Goal: Task Accomplishment & Management: Manage account settings

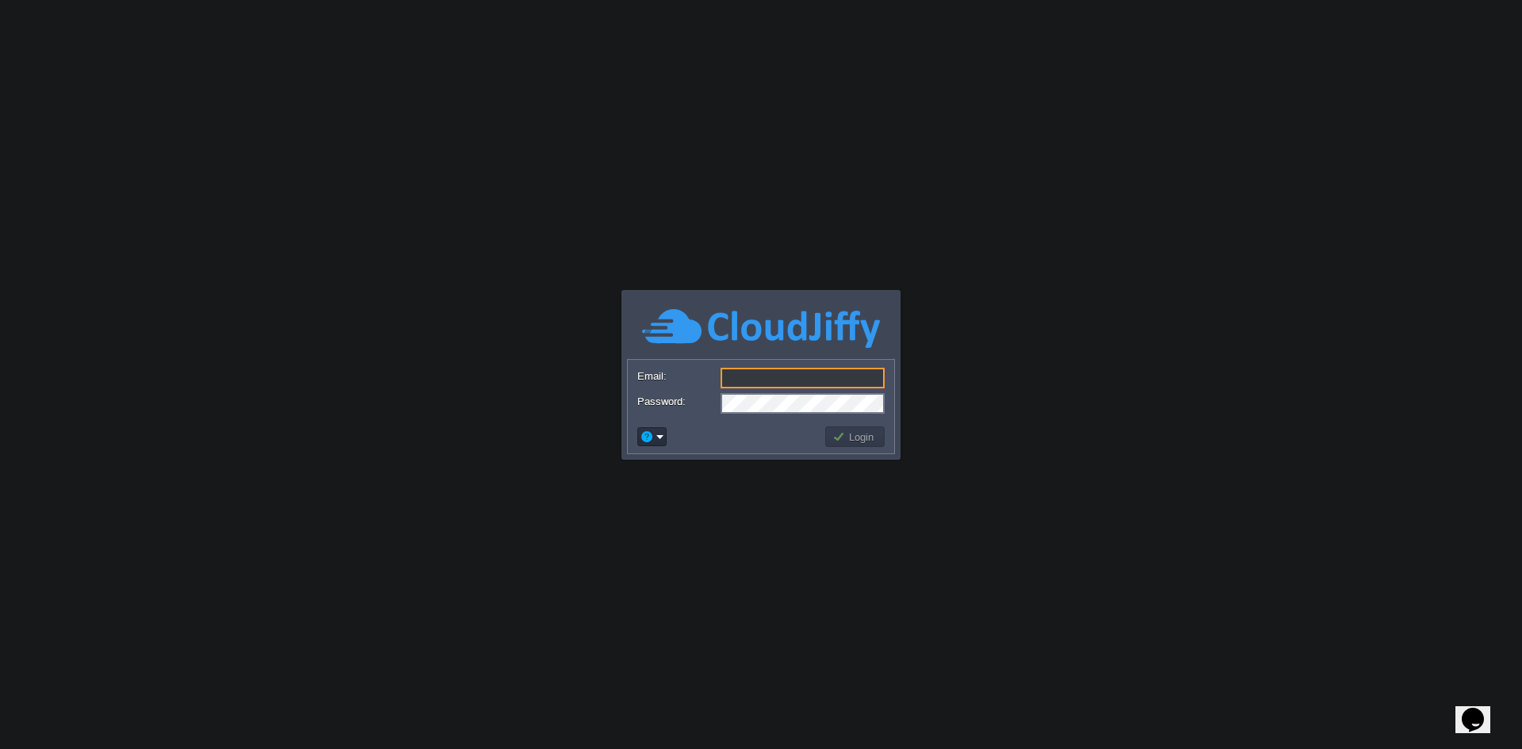
type input "[EMAIL_ADDRESS][DOMAIN_NAME]"
click at [791, 435] on td at bounding box center [729, 436] width 188 height 25
click at [859, 434] on button "Login" at bounding box center [855, 437] width 46 height 14
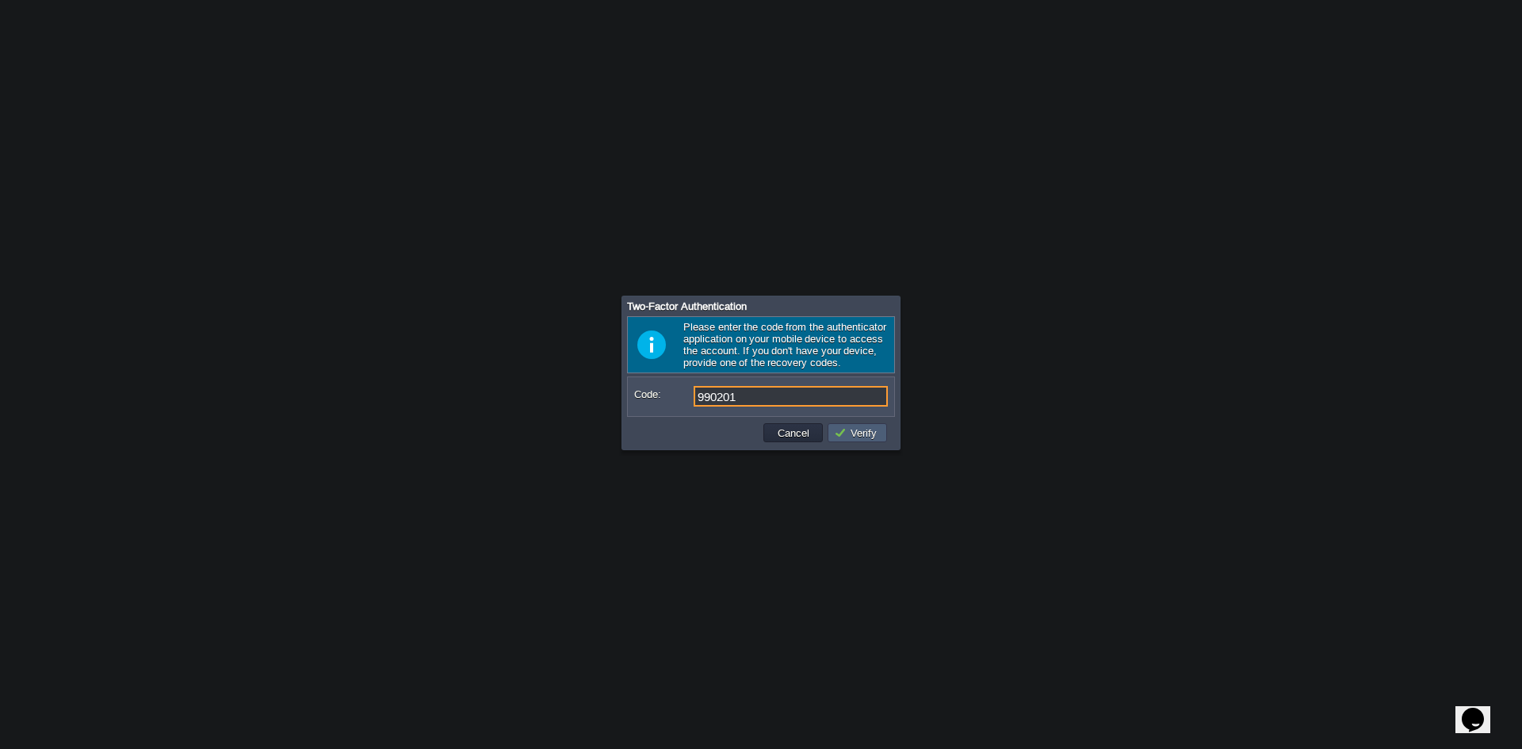
type input "990201"
click at [853, 432] on button "Verify" at bounding box center [858, 433] width 48 height 14
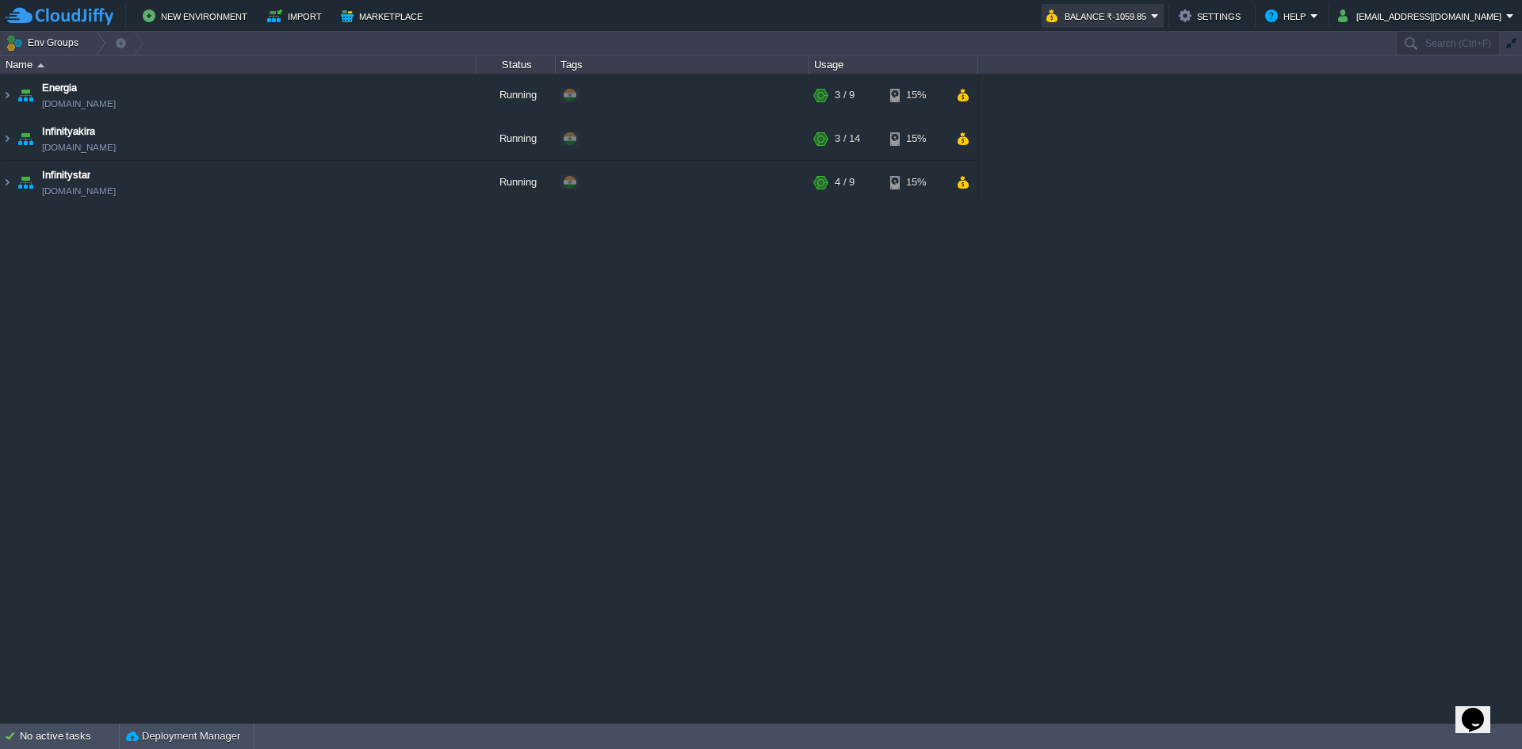
click at [1151, 16] on button "Balance ₹-1059.85" at bounding box center [1098, 15] width 105 height 19
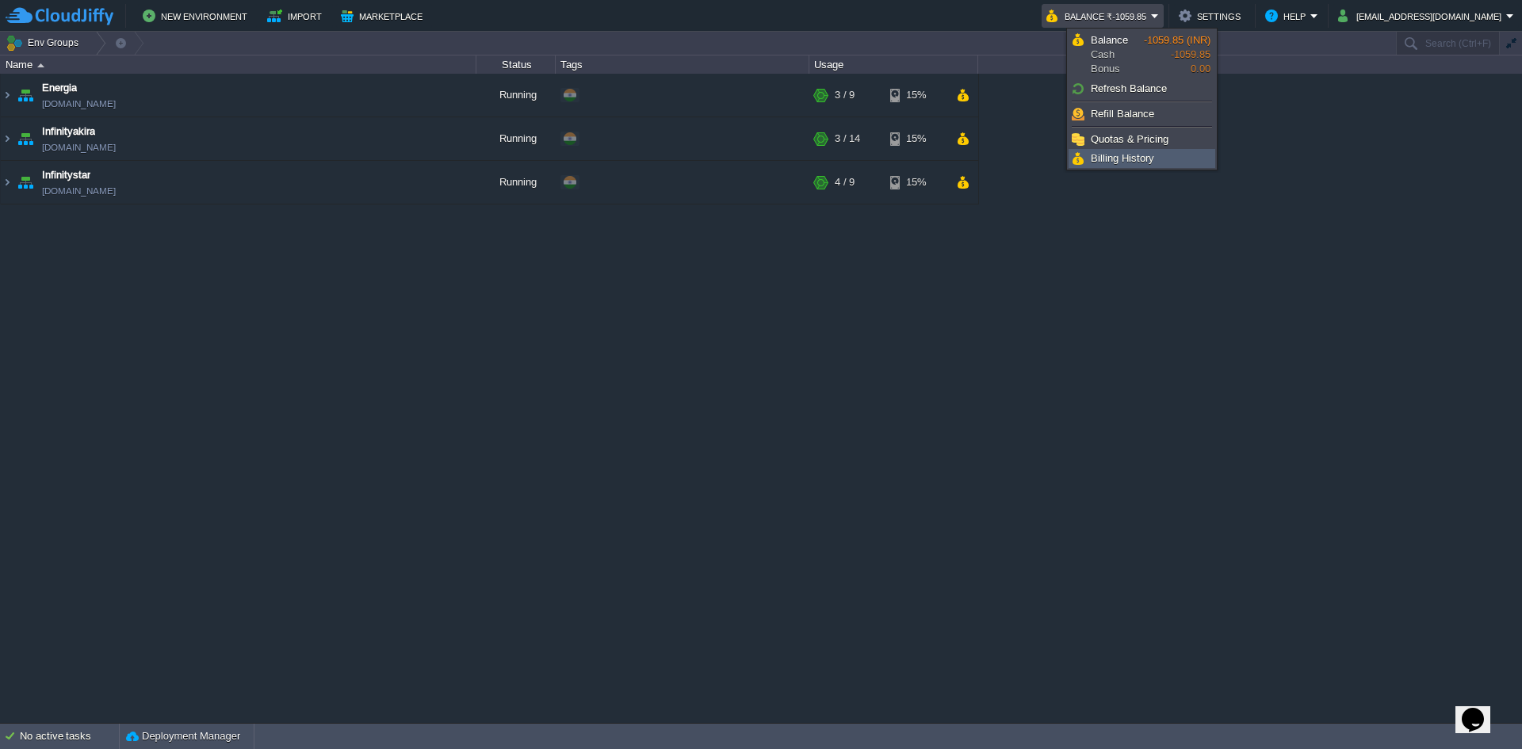
click at [1116, 155] on span "Billing History" at bounding box center [1122, 158] width 63 height 12
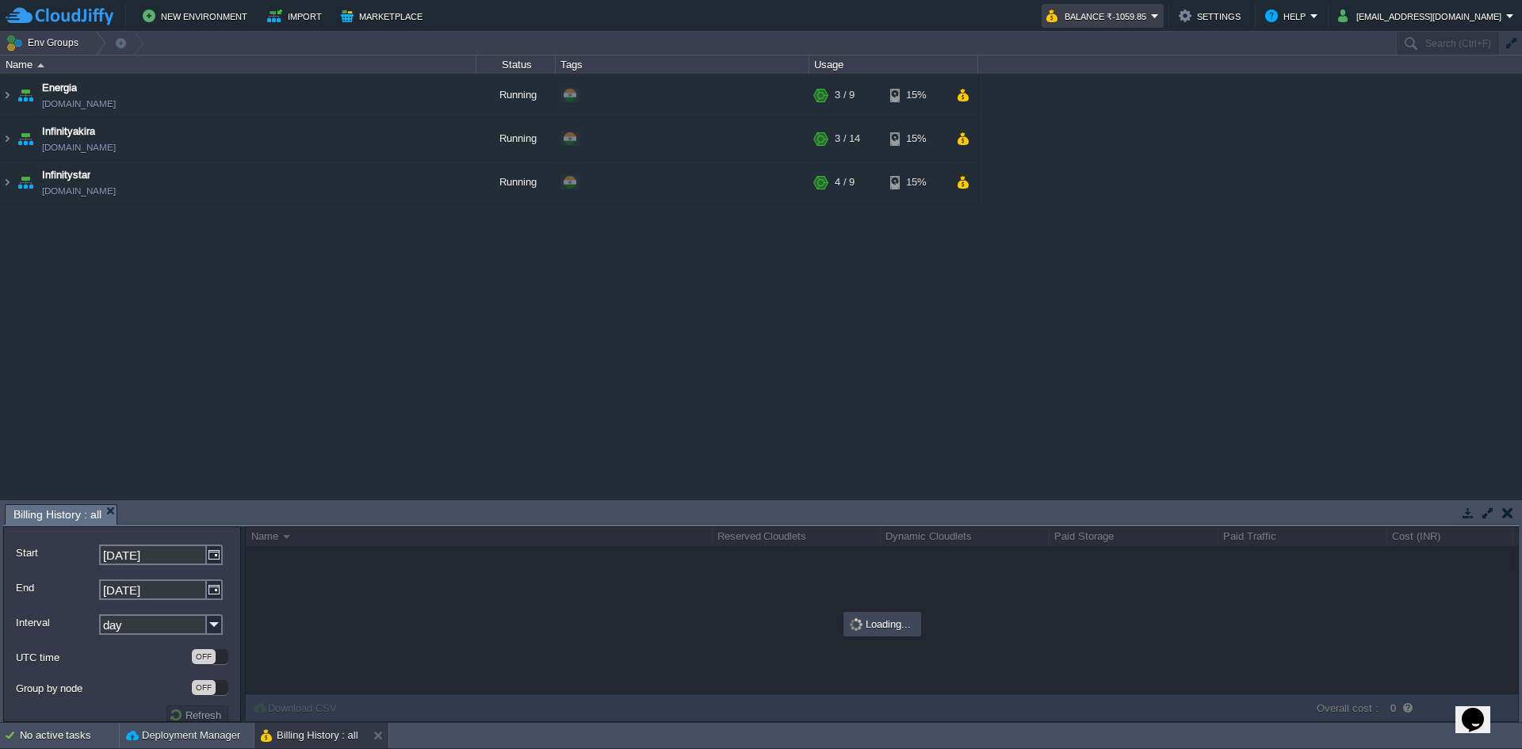
click at [1149, 17] on button "Balance ₹-1059.85" at bounding box center [1098, 15] width 105 height 19
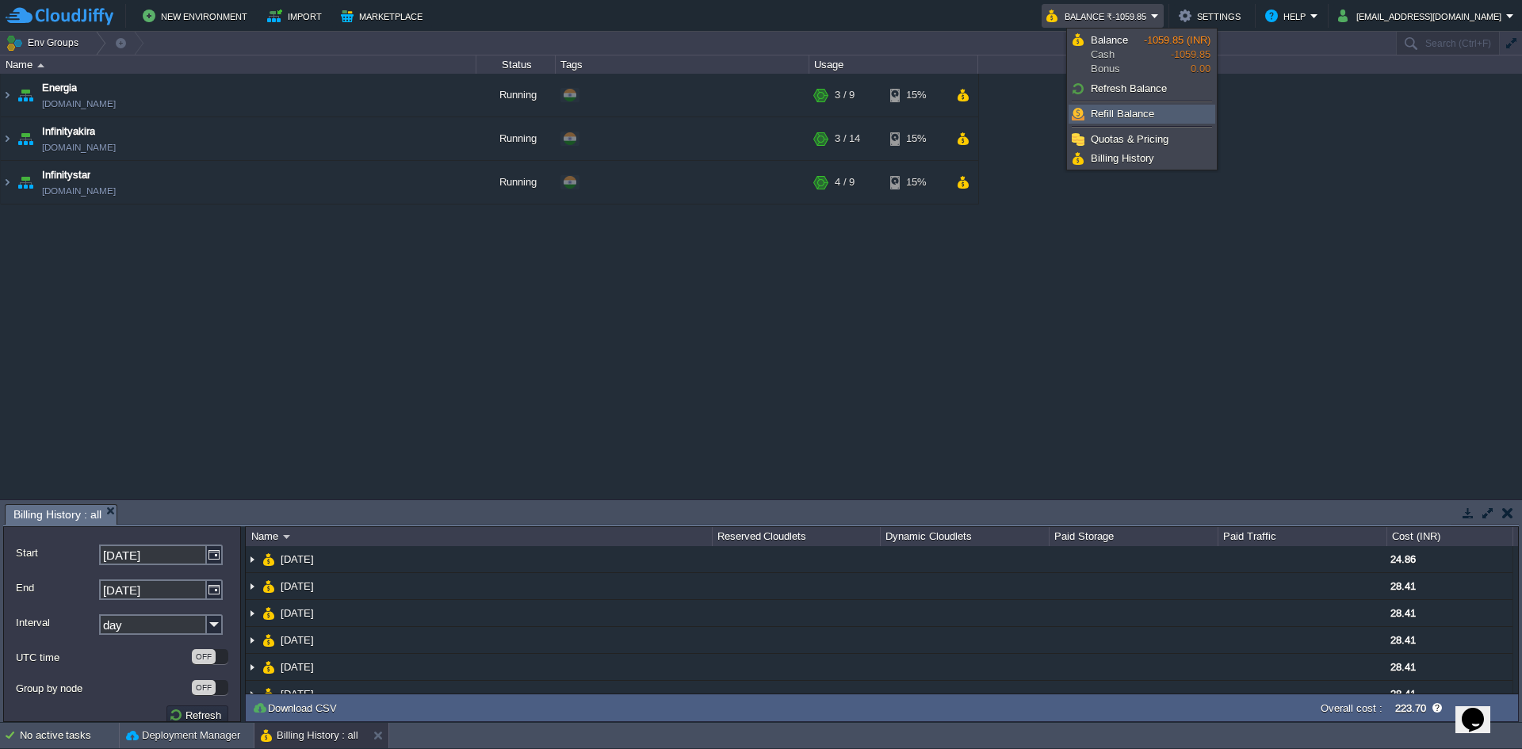
click at [1111, 110] on span "Refill Balance" at bounding box center [1122, 114] width 63 height 12
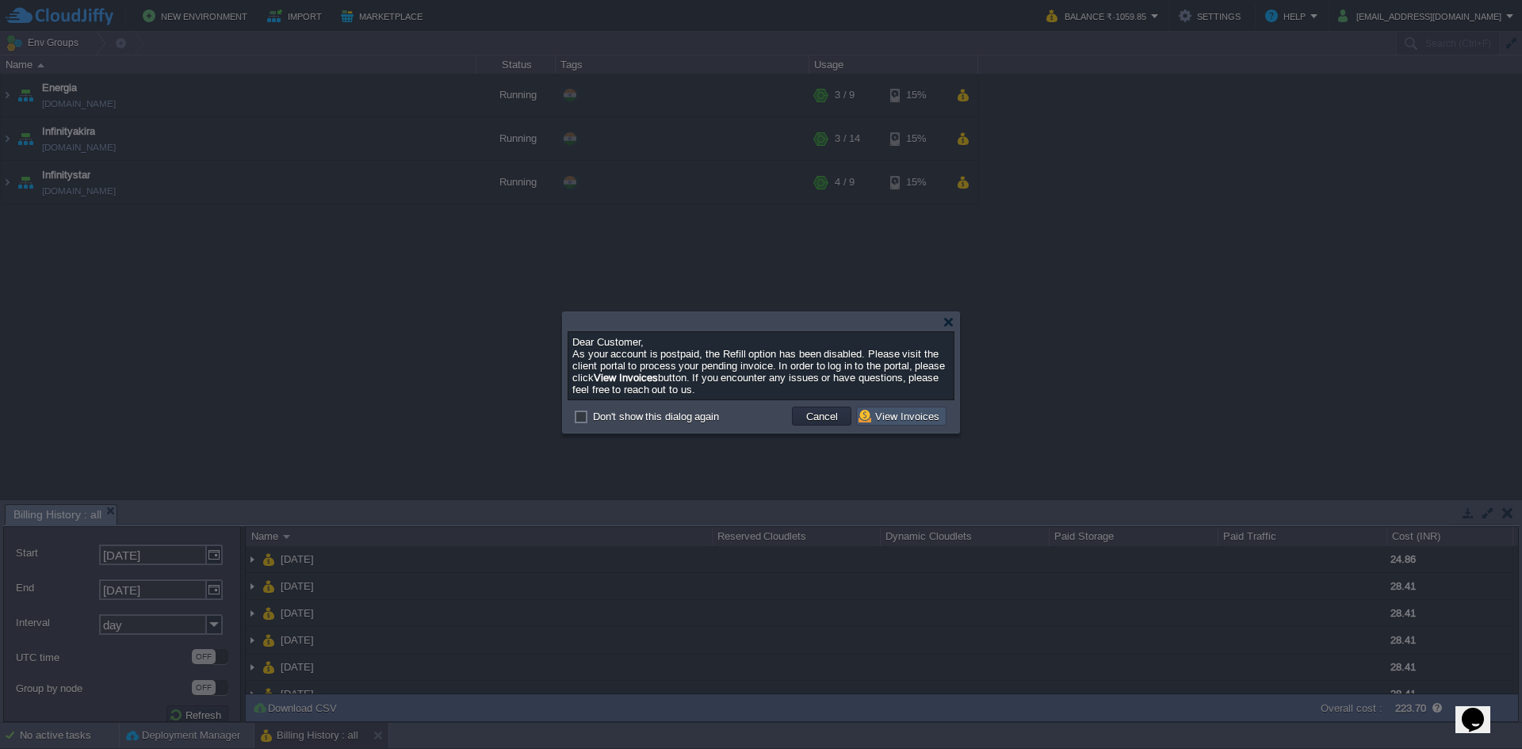
click at [911, 423] on button "View Invoices" at bounding box center [902, 416] width 86 height 14
